Goal: Transaction & Acquisition: Purchase product/service

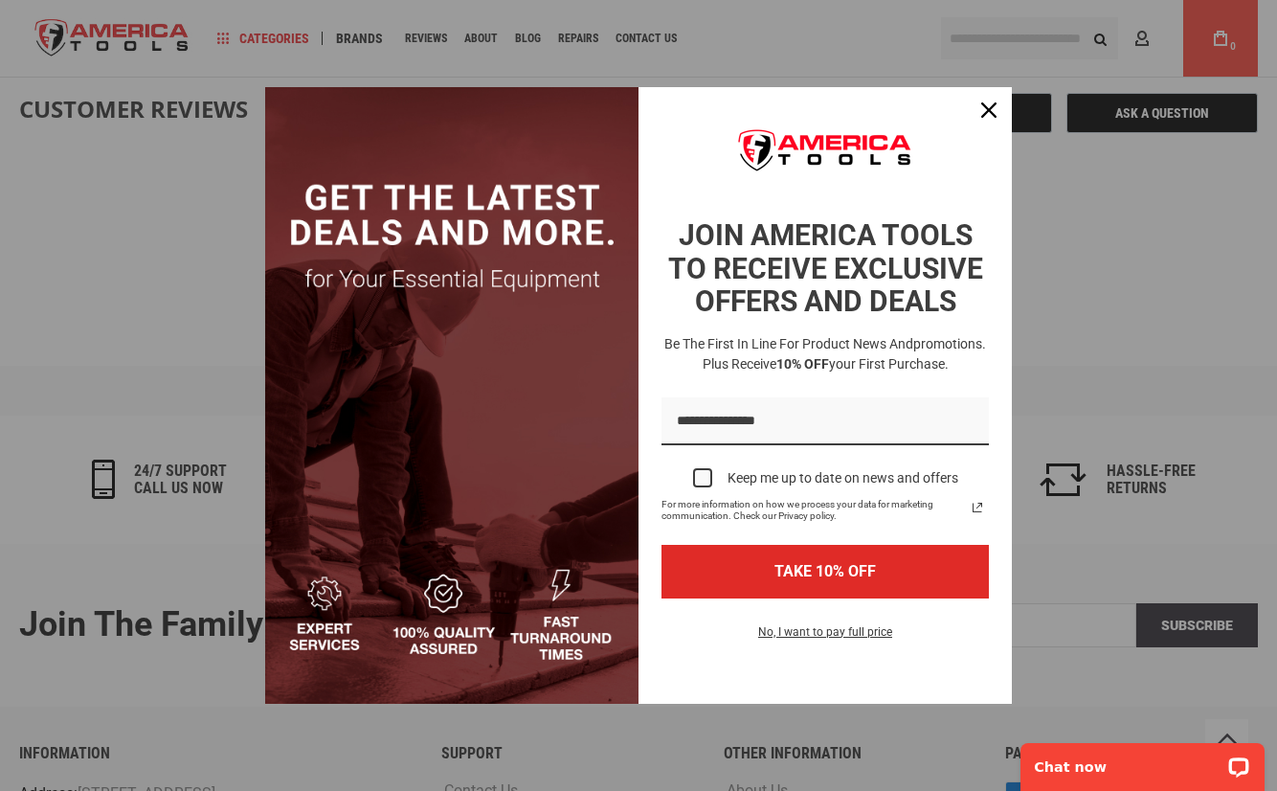
scroll to position [2033, 0]
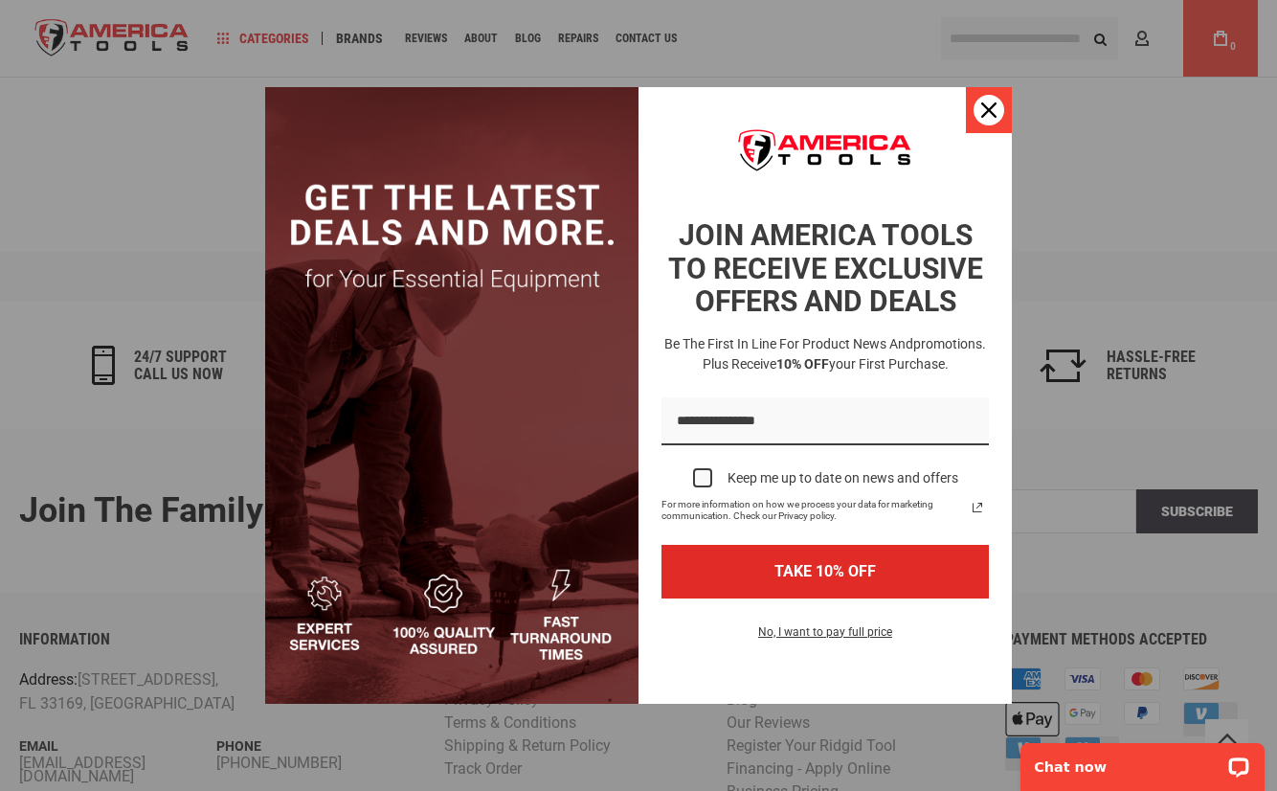
click at [985, 104] on icon "close icon" at bounding box center [988, 109] width 15 height 15
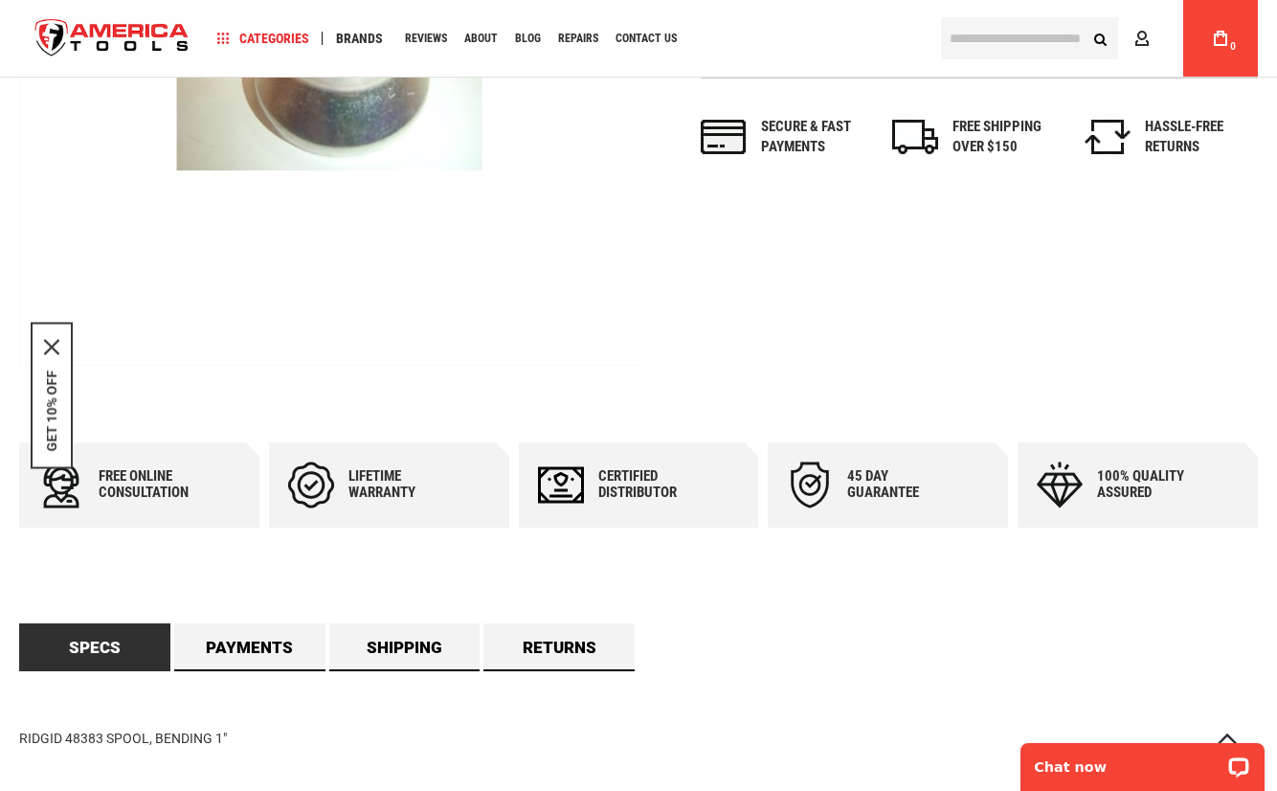
scroll to position [0, 0]
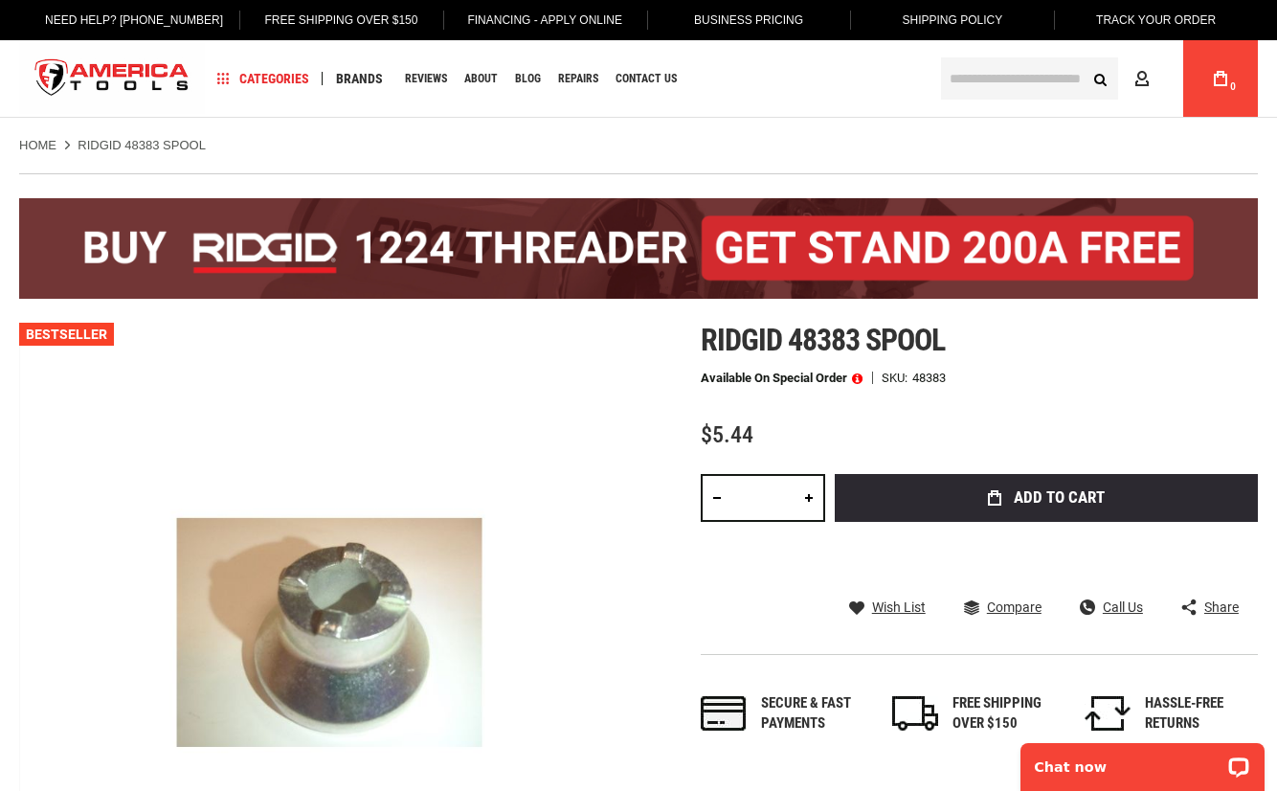
click at [808, 494] on link at bounding box center [809, 498] width 33 height 48
type input "*"
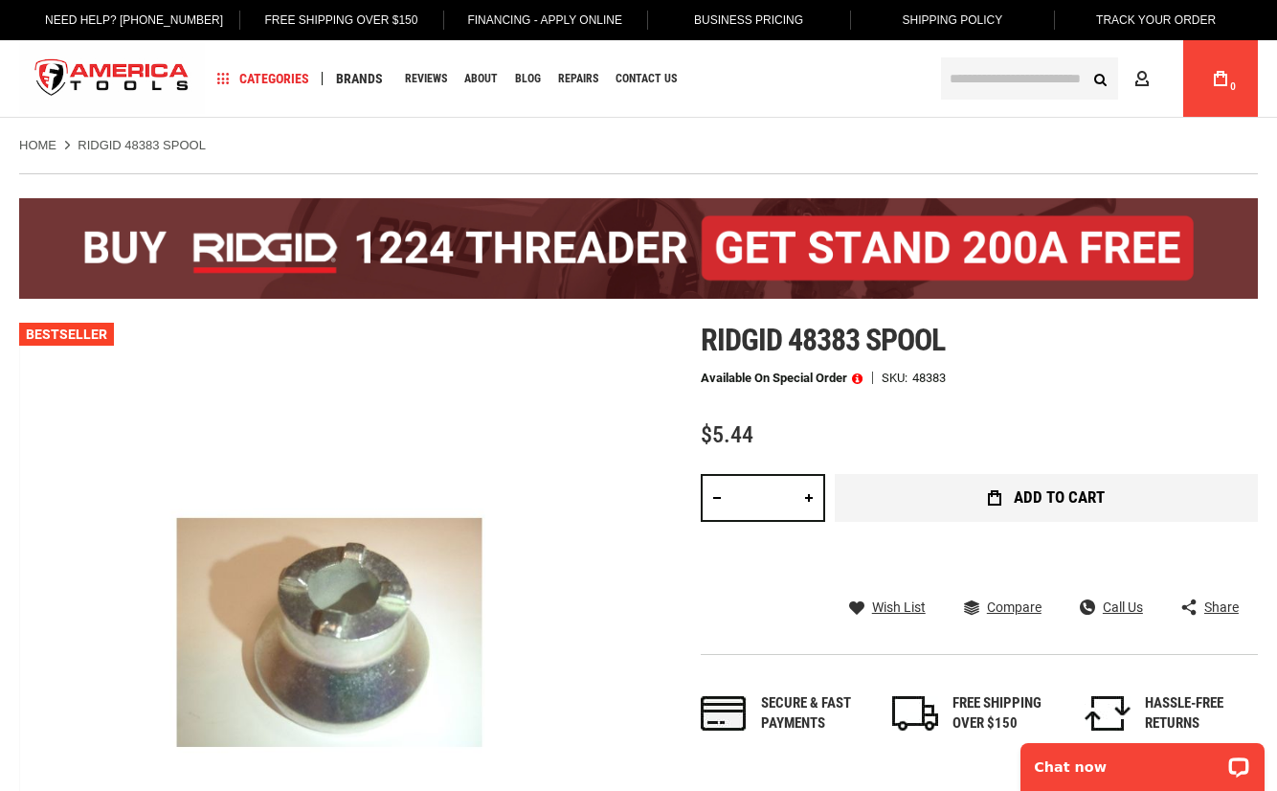
click at [1036, 495] on span "Add to Cart" at bounding box center [1059, 497] width 91 height 16
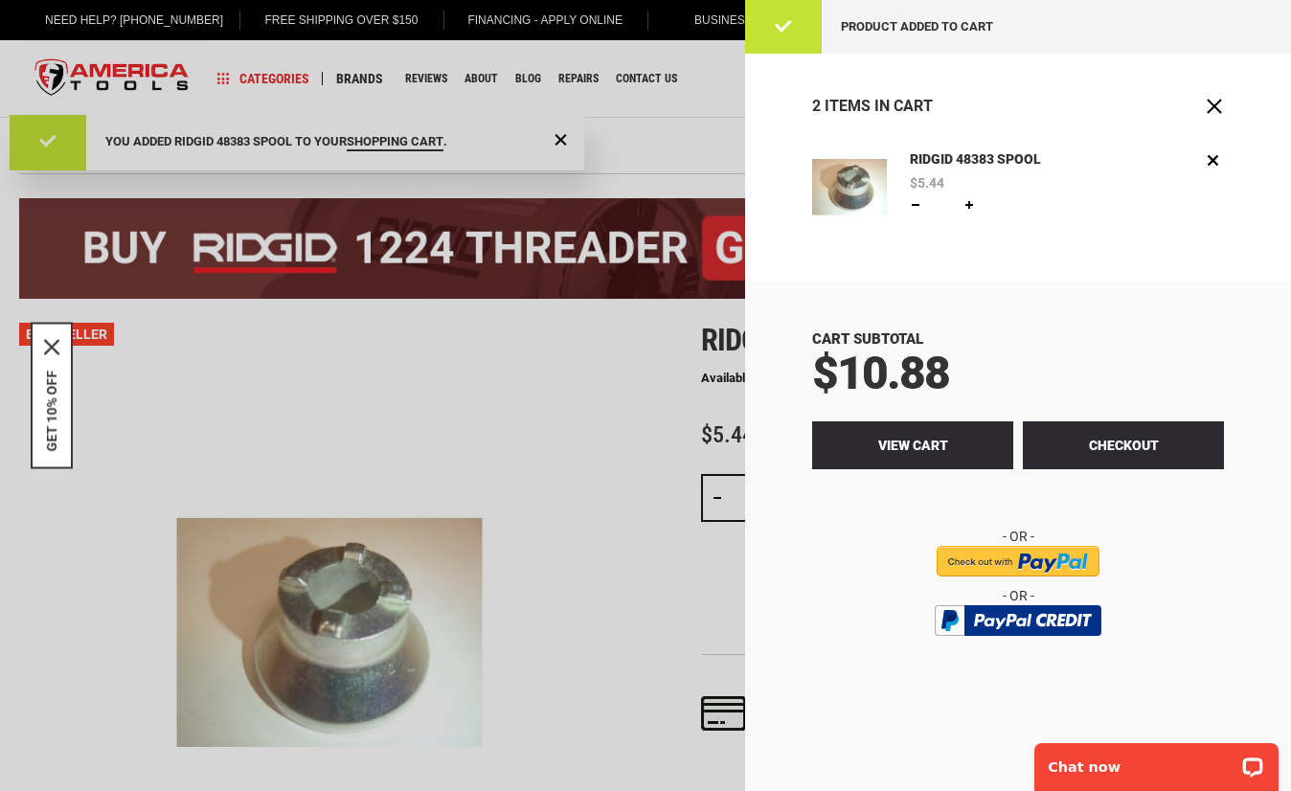
click at [891, 444] on span "View Cart" at bounding box center [913, 445] width 70 height 15
click at [894, 442] on span "View Cart" at bounding box center [913, 445] width 70 height 15
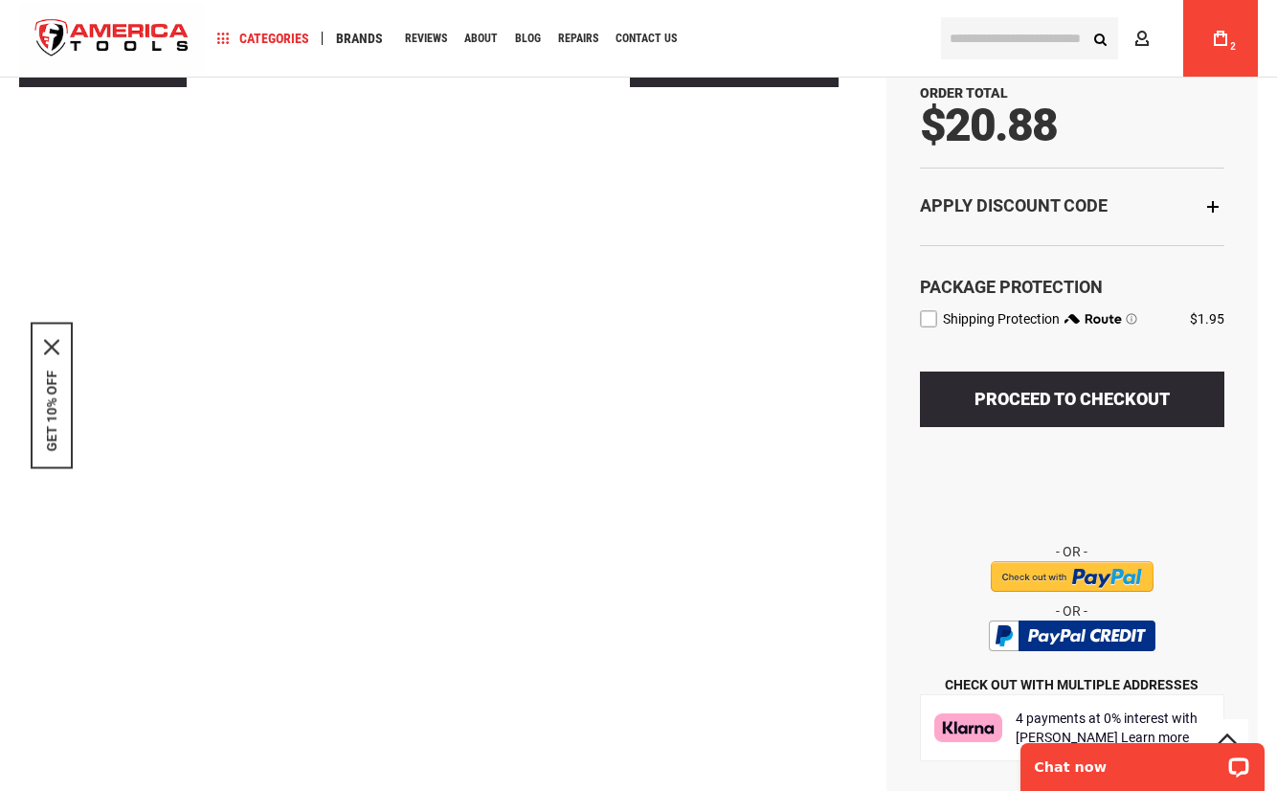
scroll to position [570, 0]
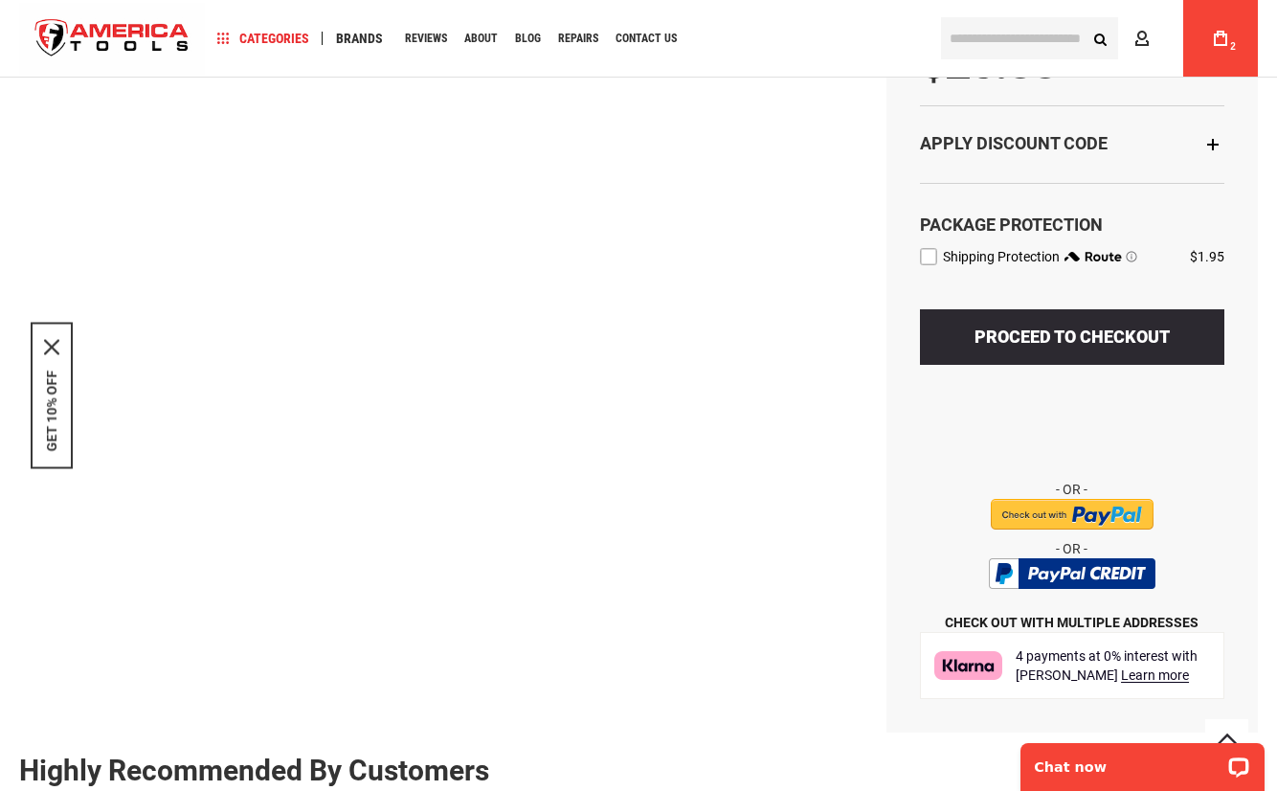
click at [1086, 509] on input "image" at bounding box center [1072, 514] width 163 height 31
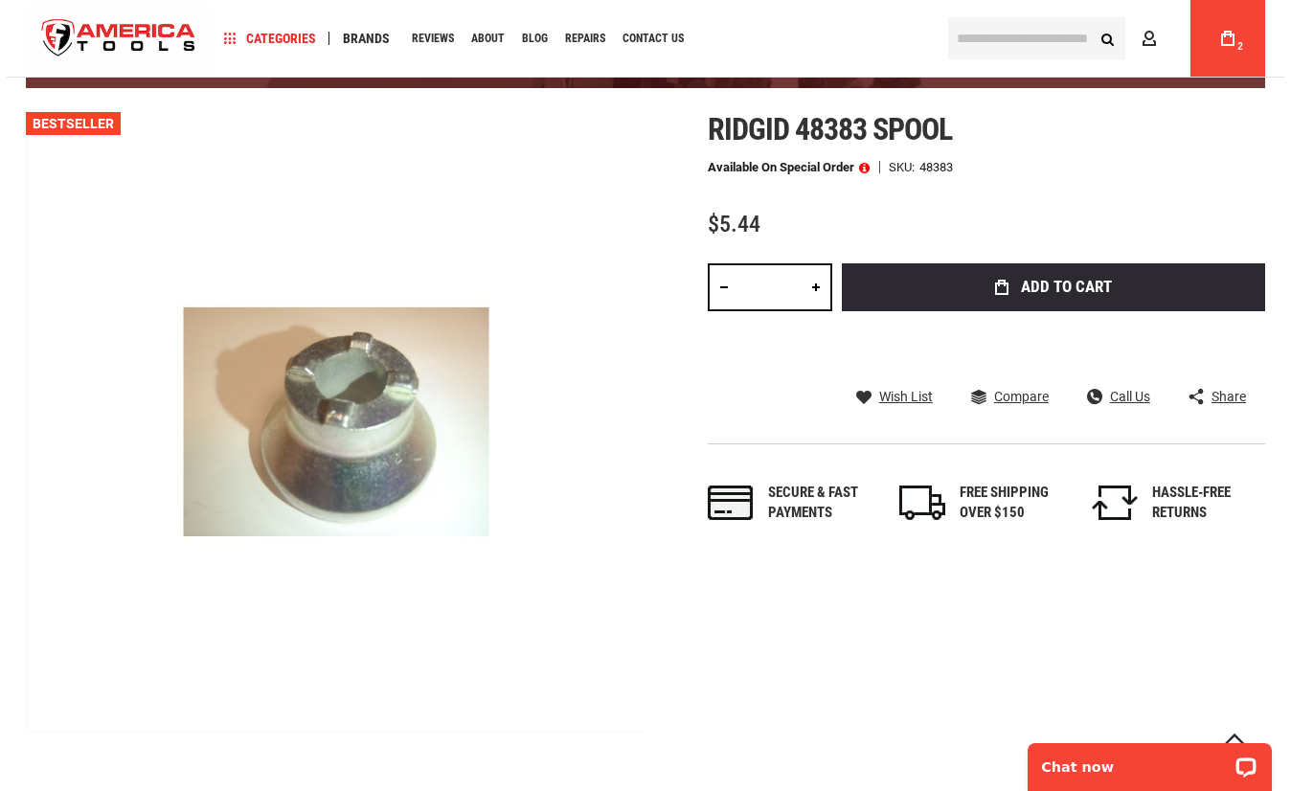
scroll to position [90, 0]
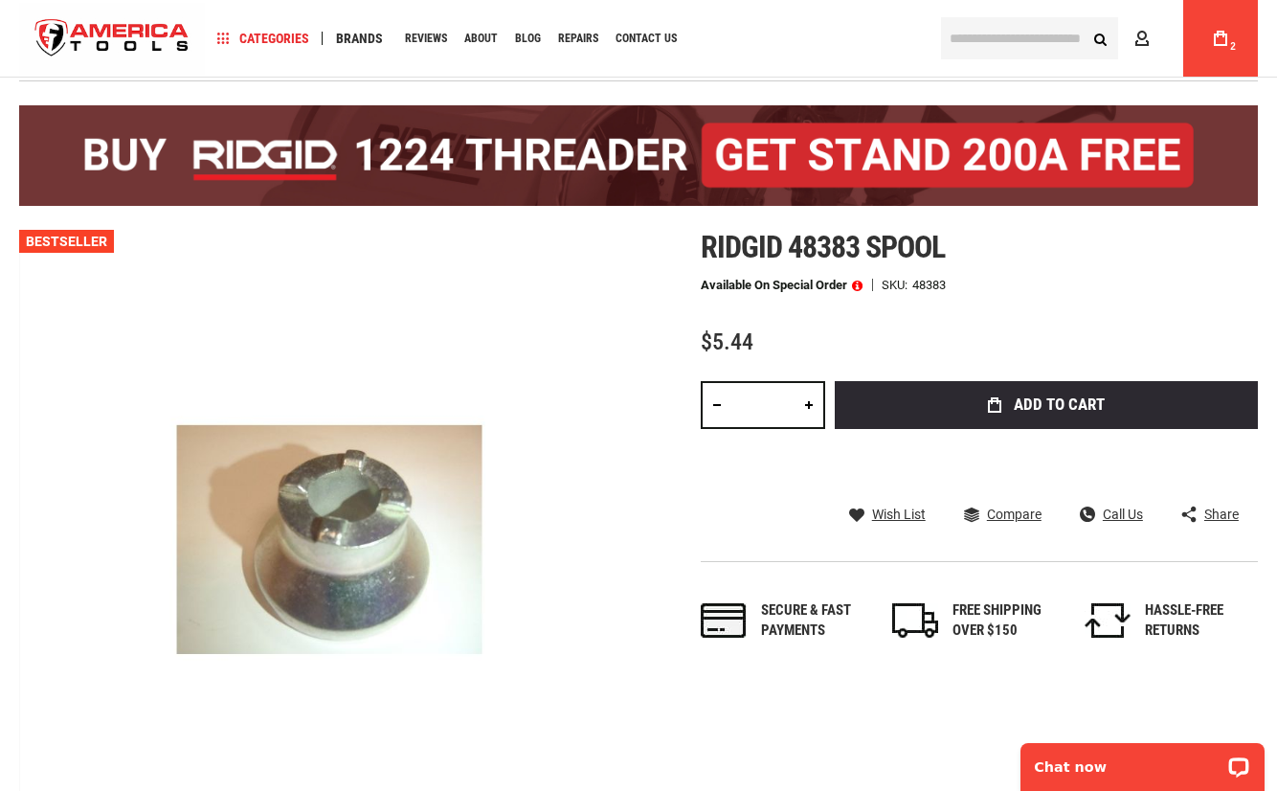
click at [1216, 30] on link "My Cart 2" at bounding box center [1221, 38] width 36 height 77
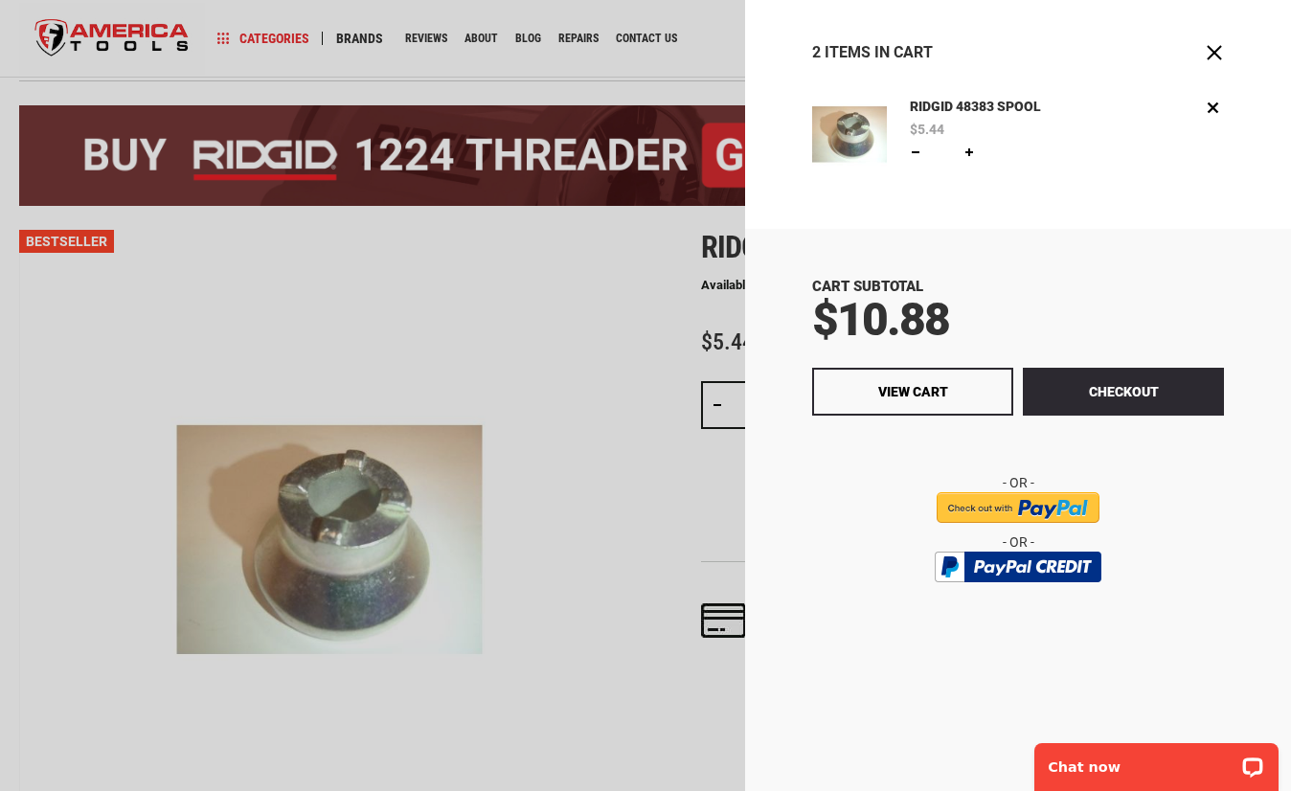
click at [1033, 509] on input "image" at bounding box center [1017, 507] width 163 height 31
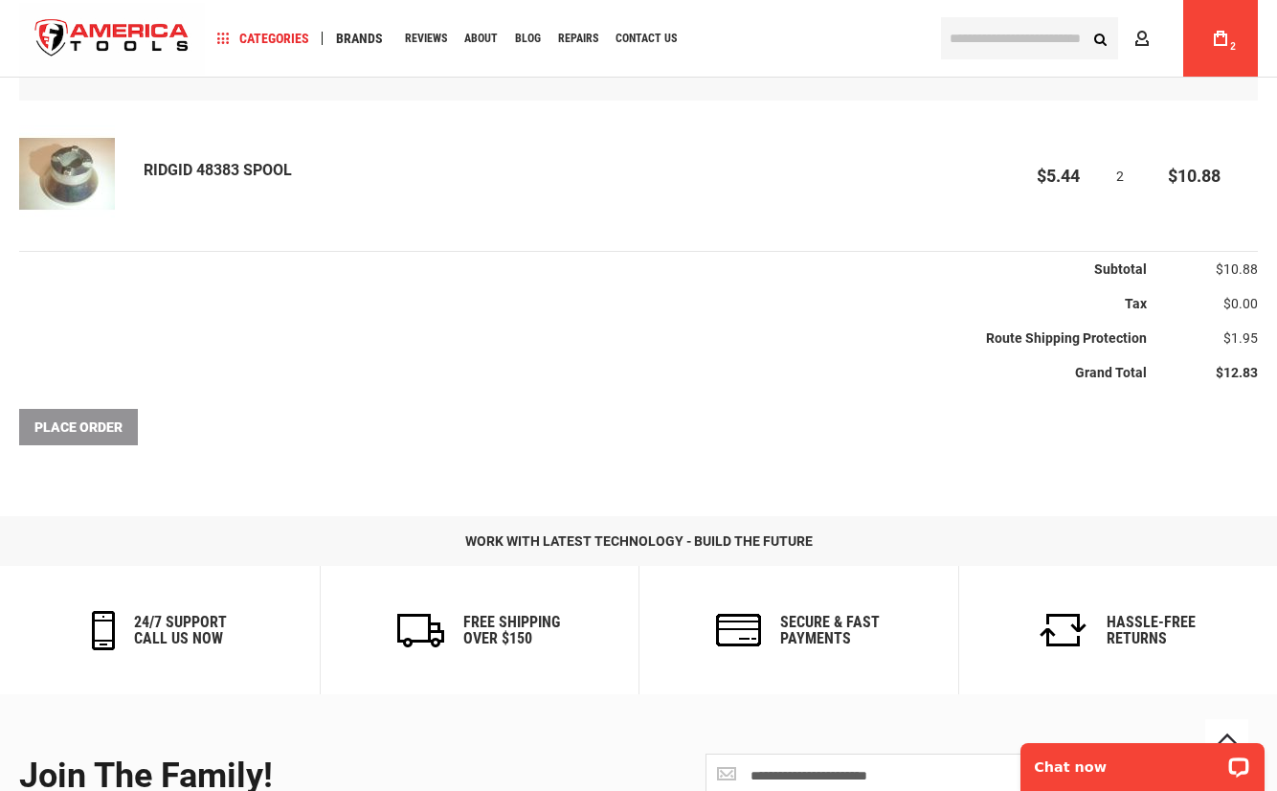
scroll to position [433, 0]
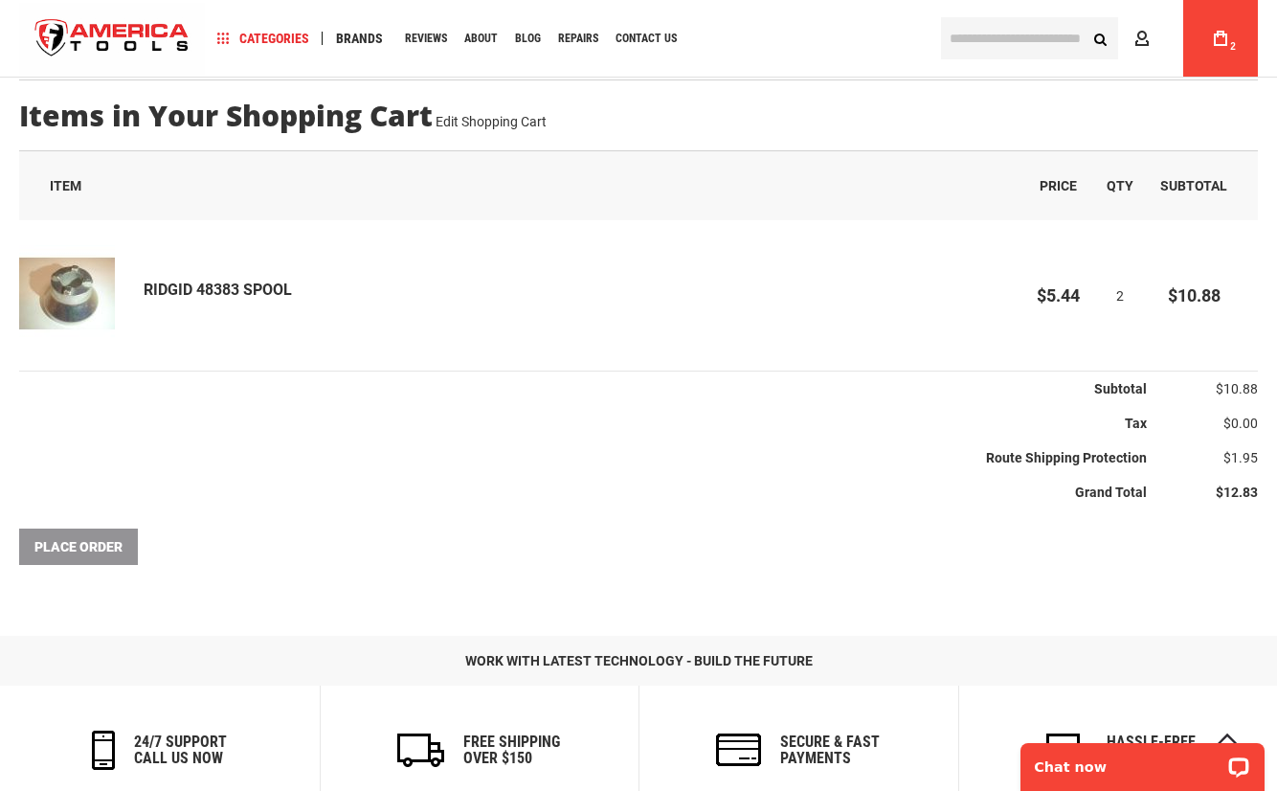
click at [75, 542] on div "Place Order" at bounding box center [638, 547] width 1239 height 36
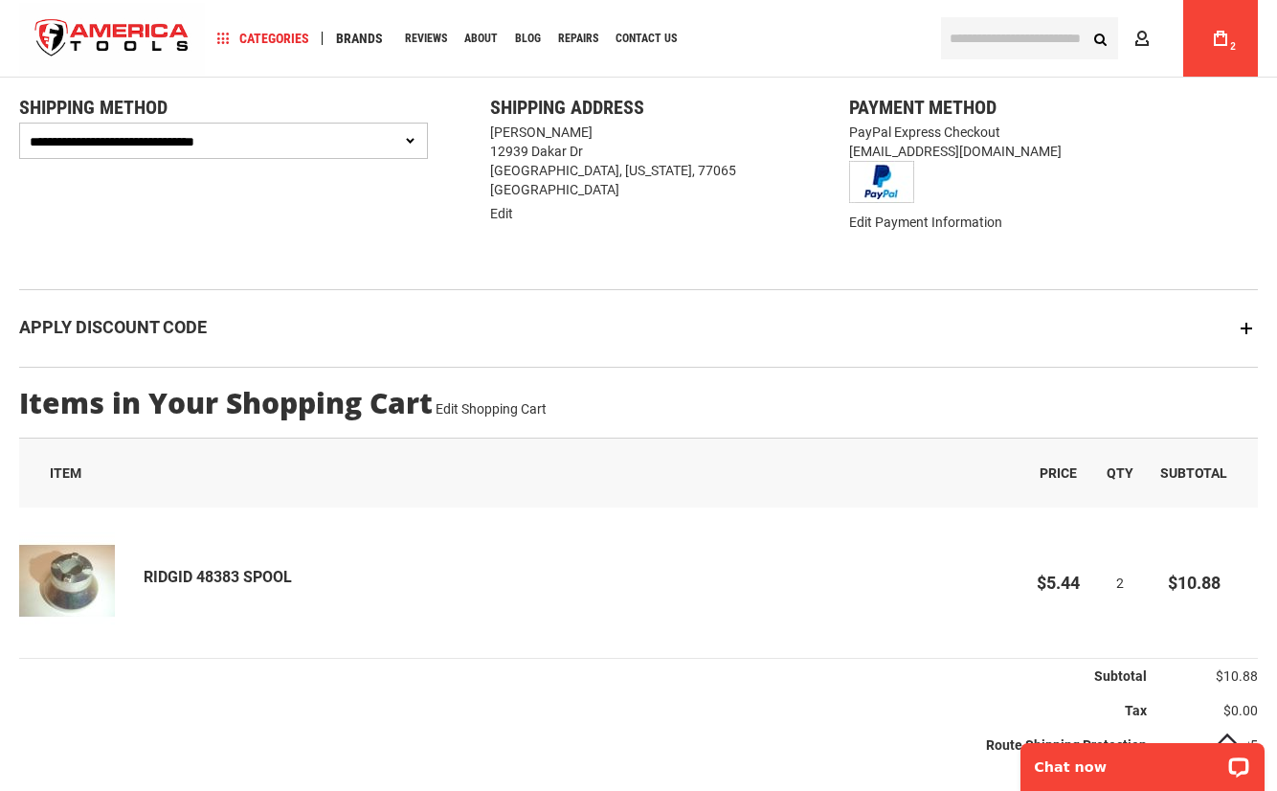
scroll to position [0, 0]
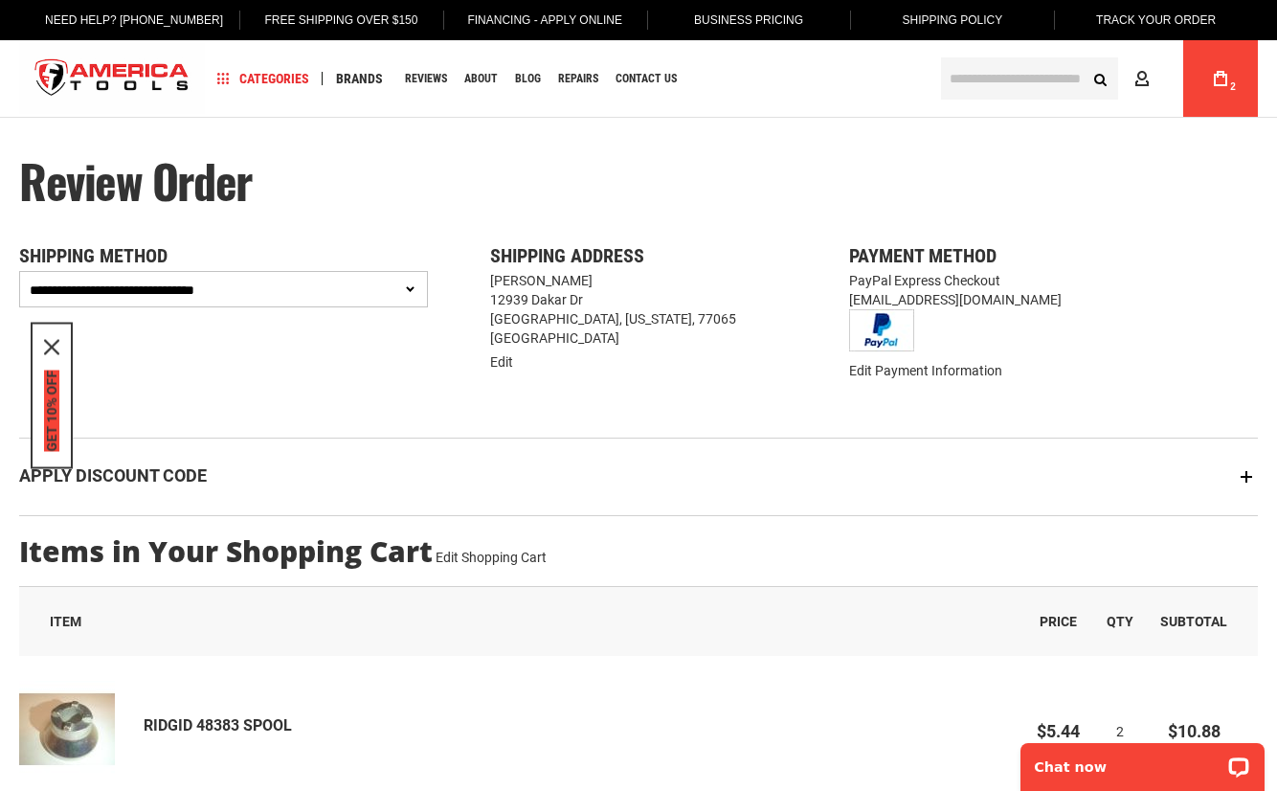
click at [52, 412] on button "GET 10% OFF" at bounding box center [51, 411] width 15 height 81
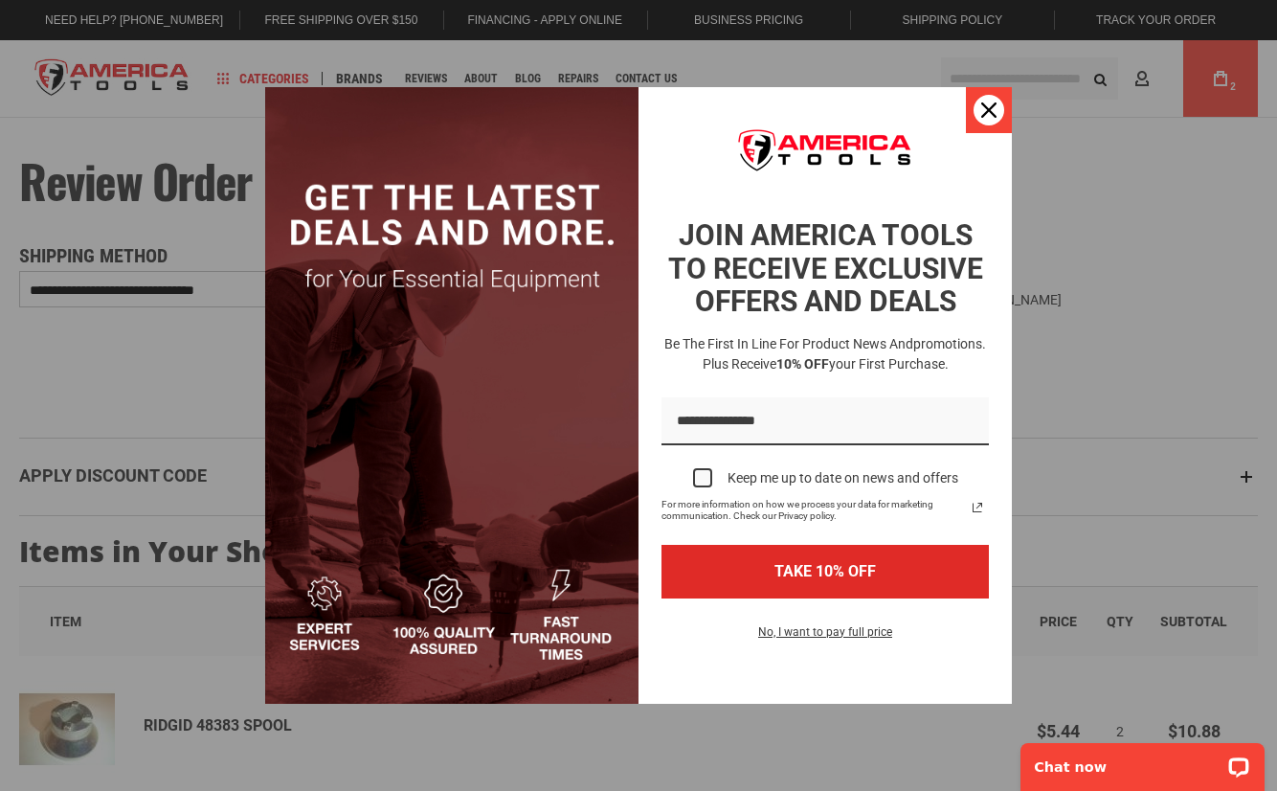
click at [981, 116] on icon "close icon" at bounding box center [988, 109] width 15 height 15
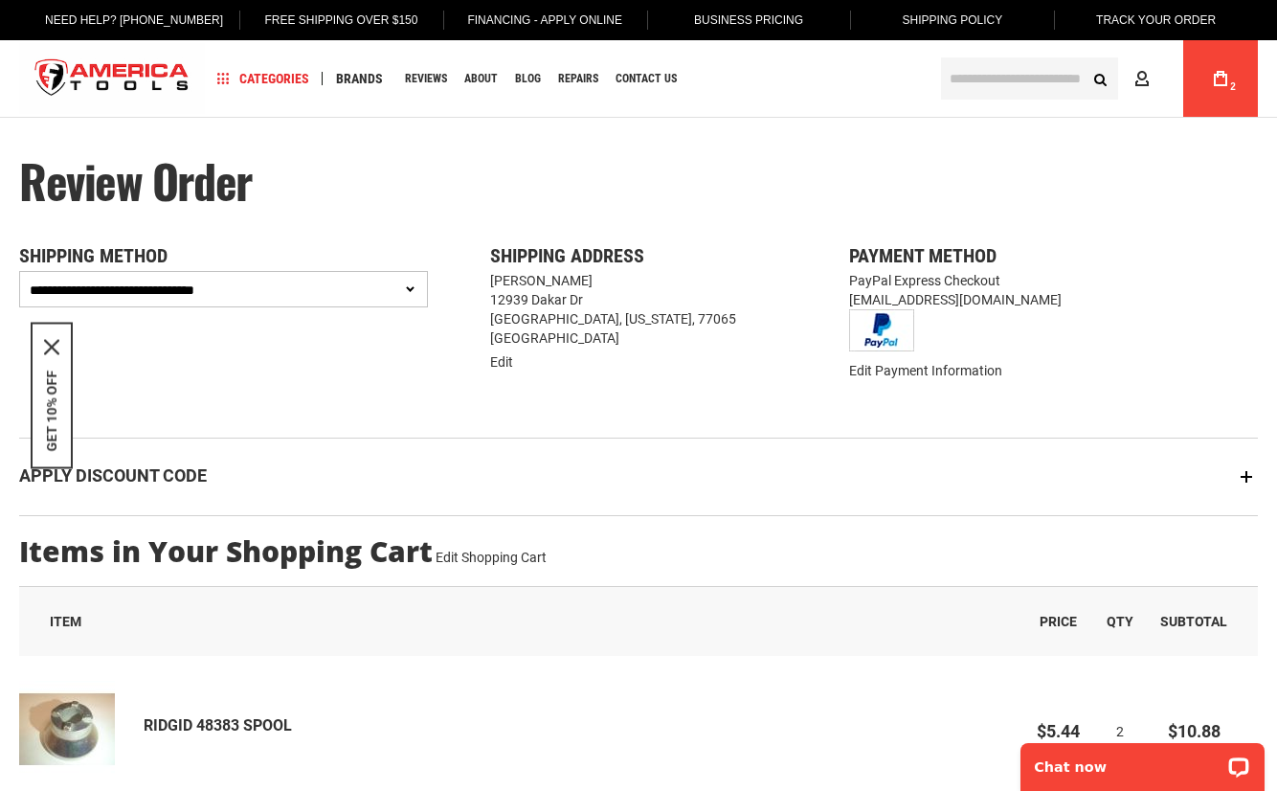
select select "**********"
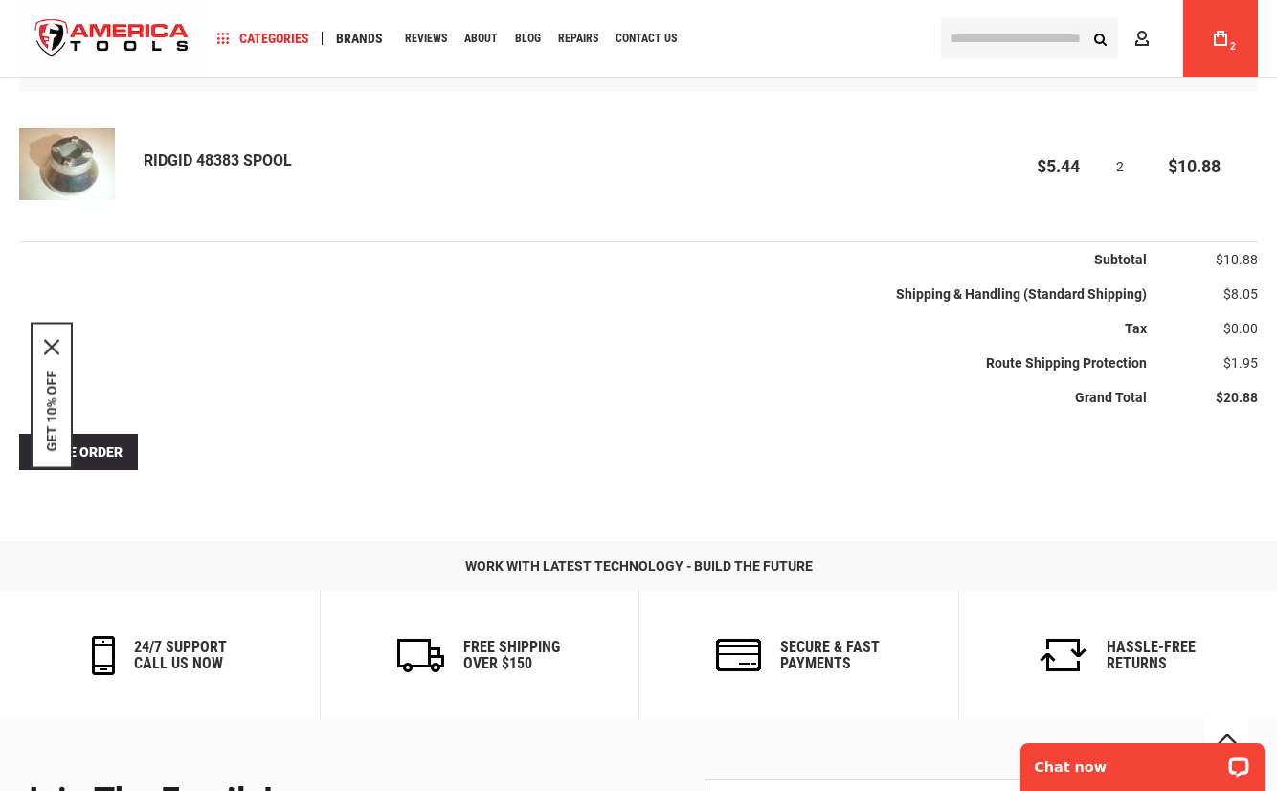
scroll to position [491, 0]
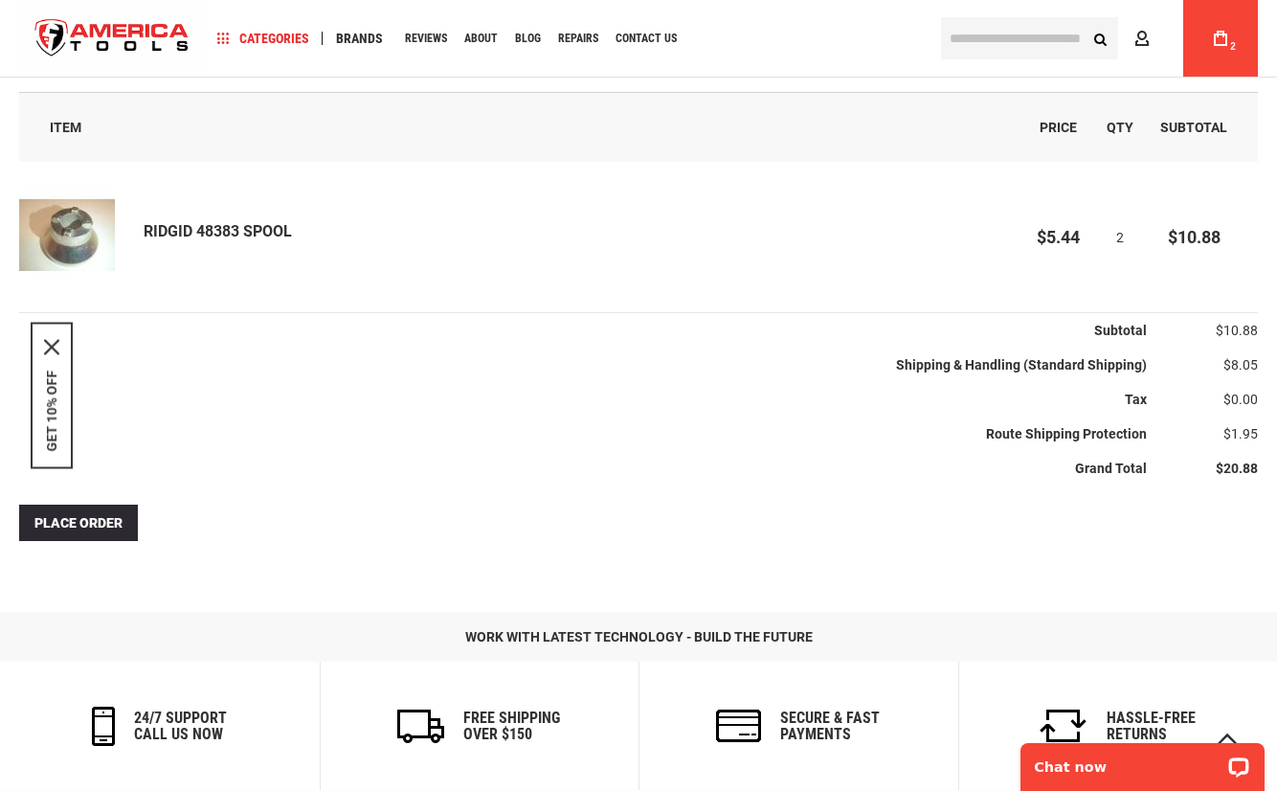
click at [300, 442] on th "Route Shipping Protection" at bounding box center [583, 434] width 1128 height 34
click at [68, 523] on span "Place Order" at bounding box center [78, 522] width 88 height 15
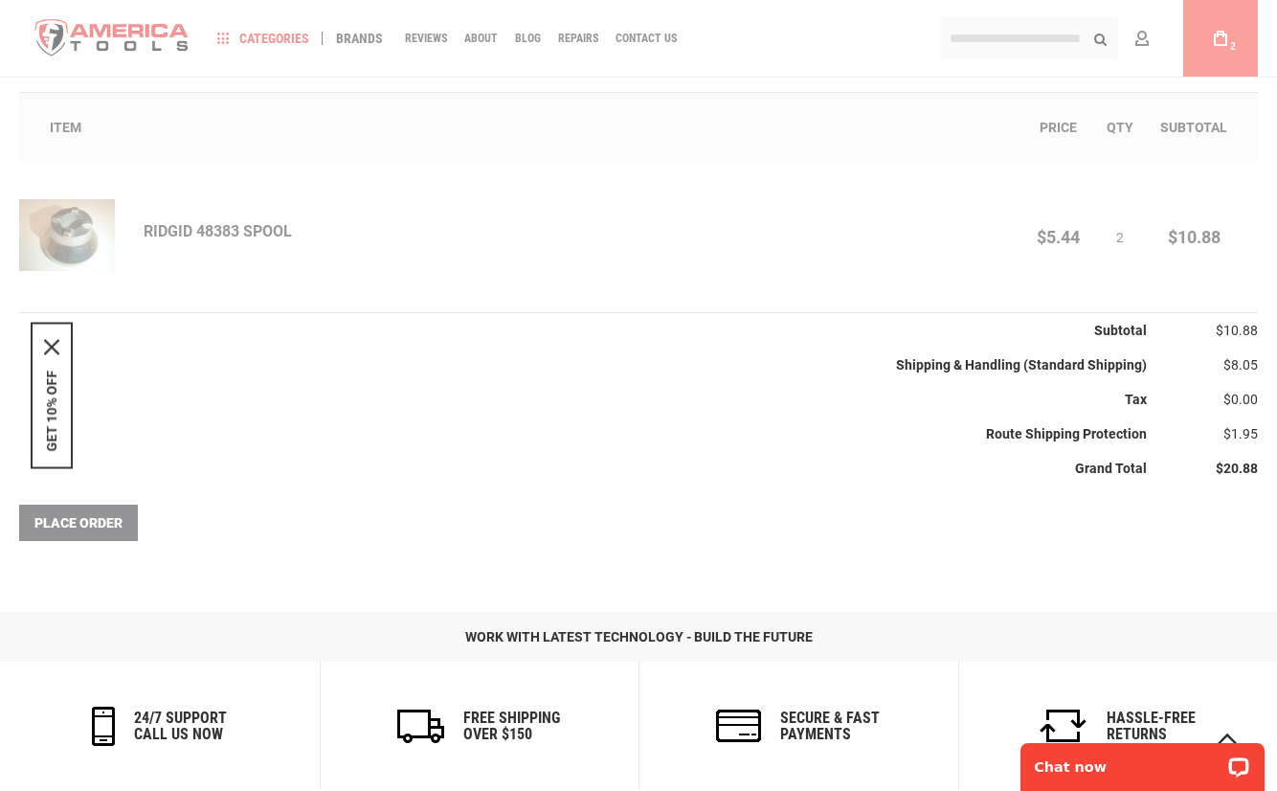
click at [396, 471] on th "Grand Total" at bounding box center [583, 468] width 1128 height 34
click at [393, 469] on th "Grand Total" at bounding box center [583, 468] width 1128 height 34
click at [394, 469] on th "Grand Total" at bounding box center [583, 468] width 1128 height 34
